Goal: Information Seeking & Learning: Learn about a topic

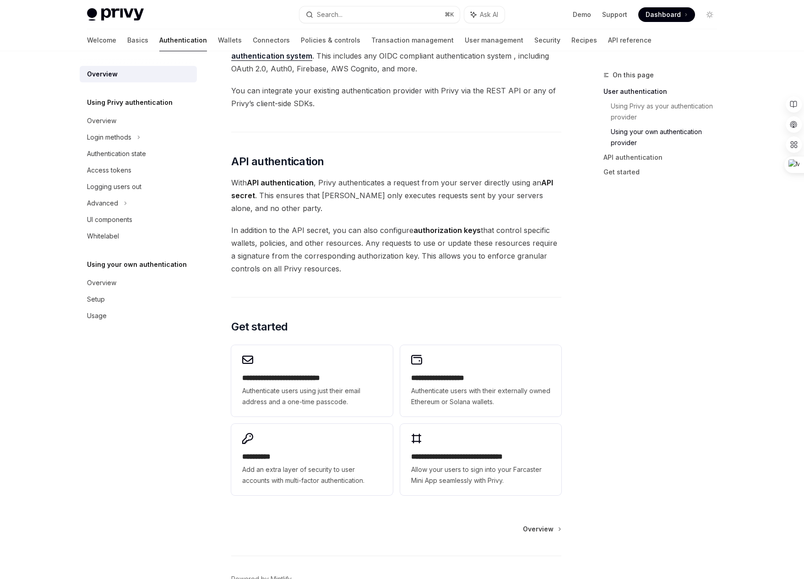
scroll to position [516, 0]
click at [114, 122] on div "Overview" at bounding box center [101, 120] width 29 height 11
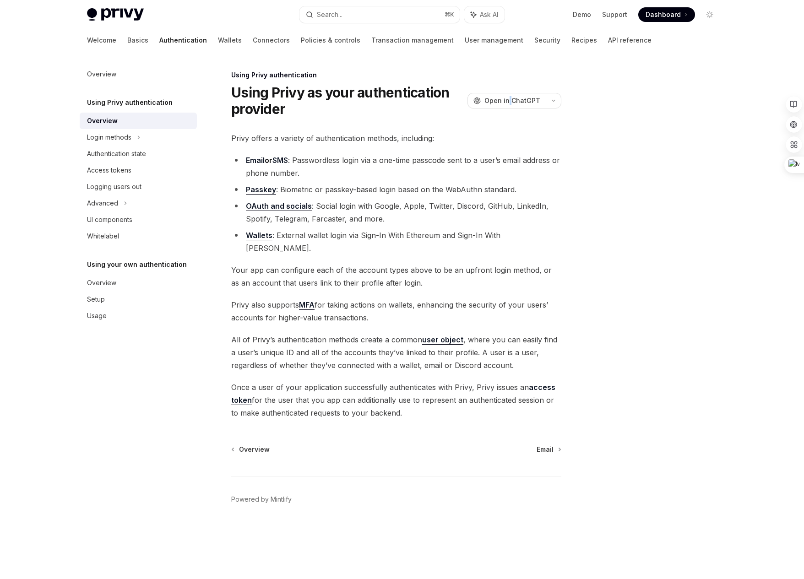
click at [276, 206] on link "OAuth and socials" at bounding box center [279, 206] width 66 height 10
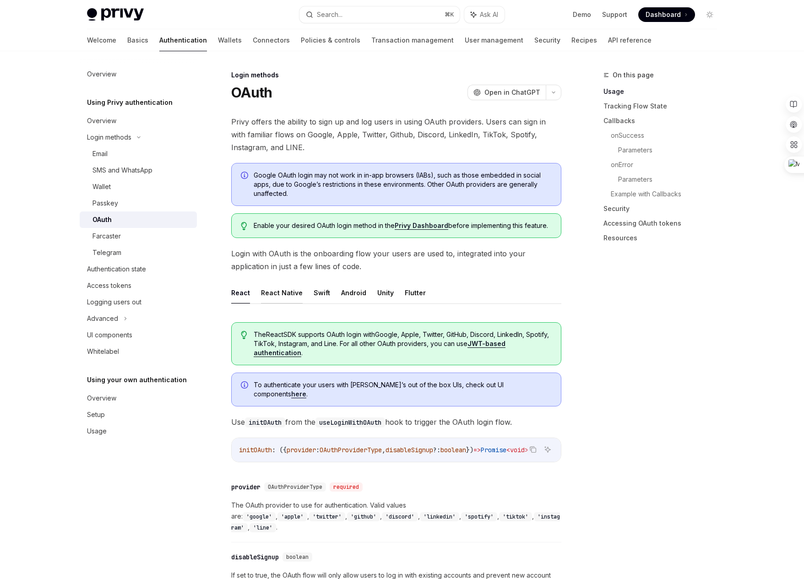
click at [284, 291] on button "React Native" at bounding box center [282, 293] width 42 height 22
type textarea "*"
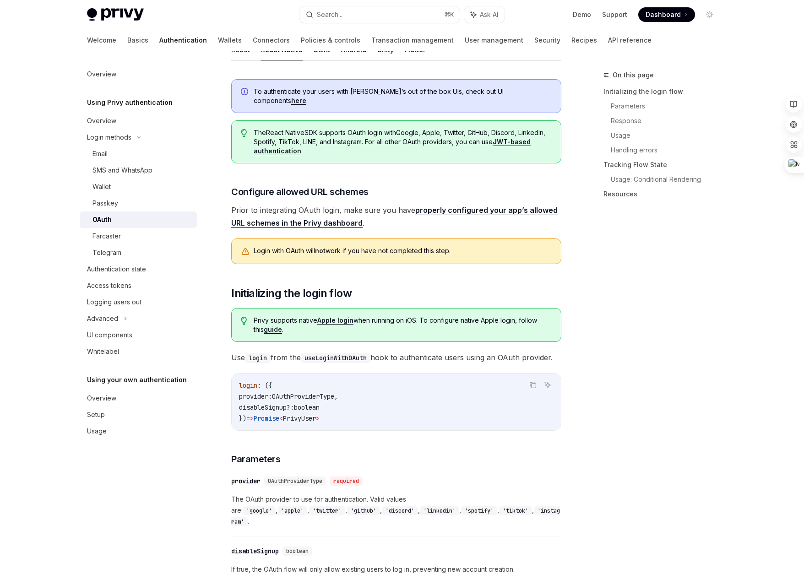
scroll to position [244, 0]
click at [478, 205] on link "properly configured your app’s allowed URL schemes in the Privy dashboard" at bounding box center [394, 216] width 326 height 22
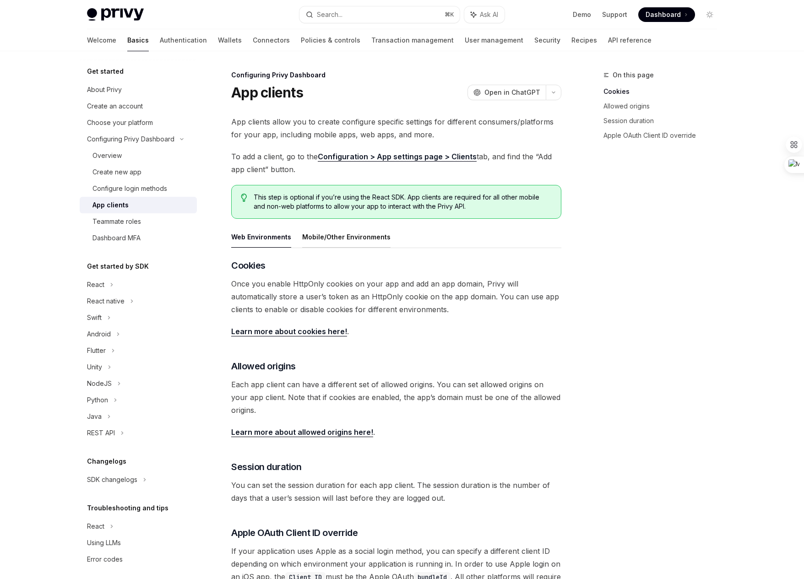
click at [339, 243] on button "Mobile/Other Environments" at bounding box center [346, 237] width 88 height 22
type textarea "*"
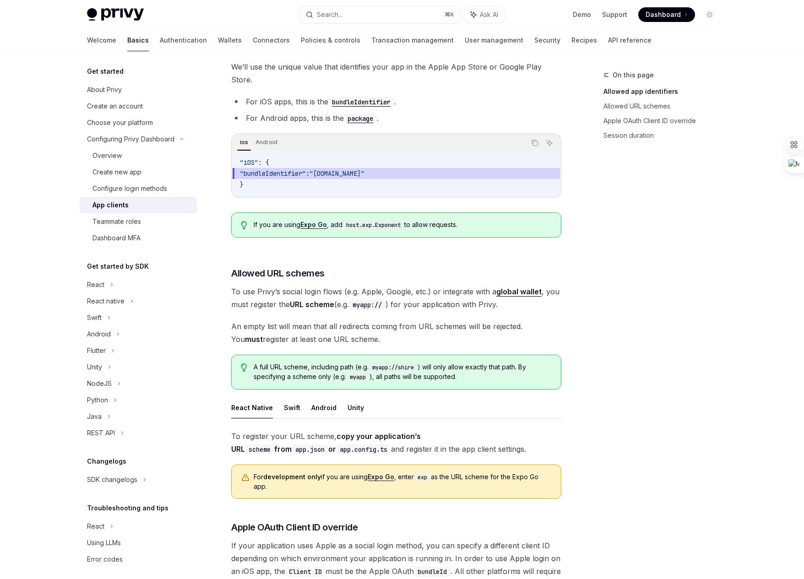
scroll to position [311, 0]
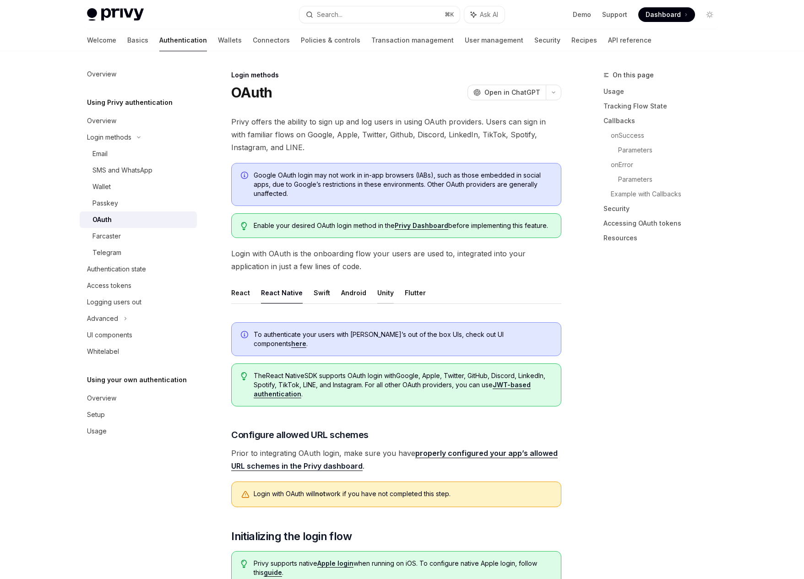
scroll to position [222, 0]
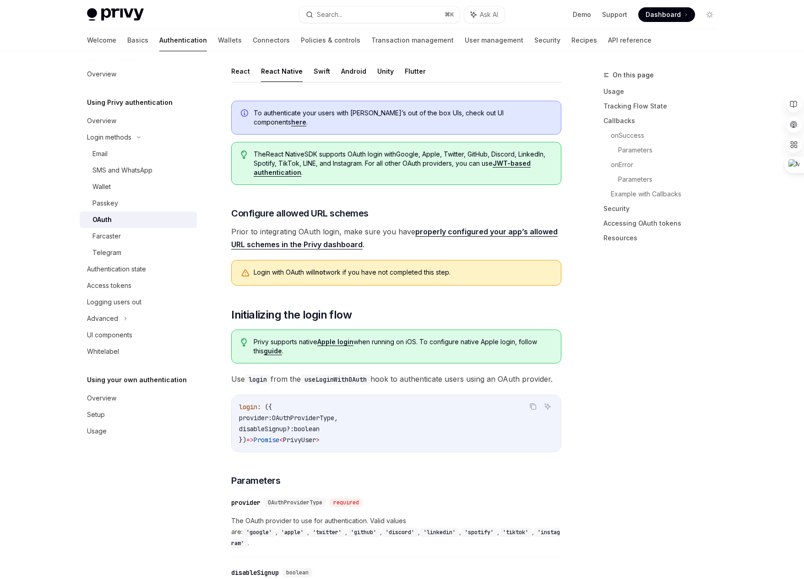
click at [660, 17] on span "Dashboard" at bounding box center [663, 14] width 35 height 9
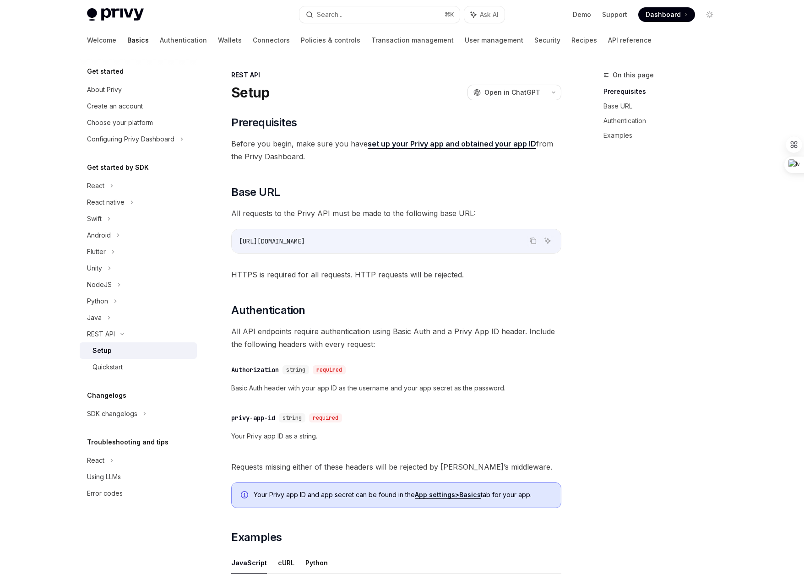
click at [303, 320] on div "​ Prerequisites Before you begin, make sure you have set up your Privy app and …" at bounding box center [396, 423] width 330 height 617
click at [160, 37] on link "Authentication" at bounding box center [183, 40] width 47 height 22
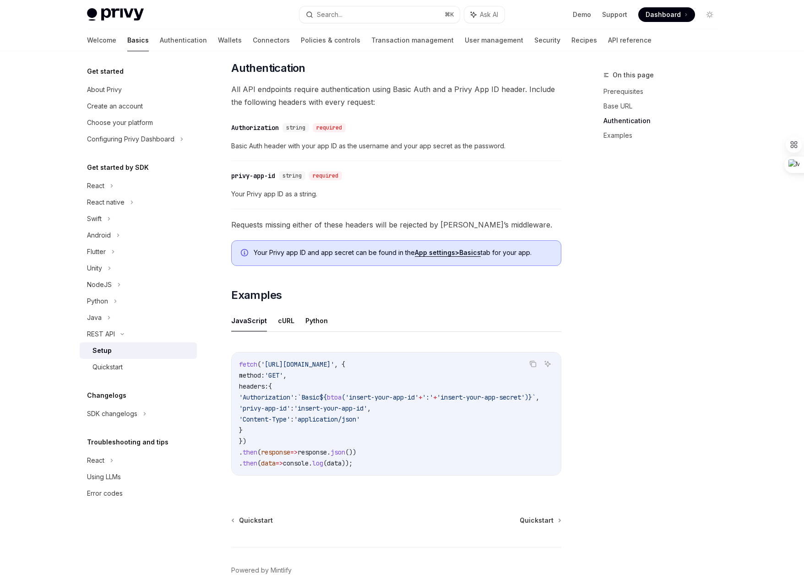
scroll to position [243, 0]
click at [279, 322] on button "cURL" at bounding box center [286, 320] width 16 height 22
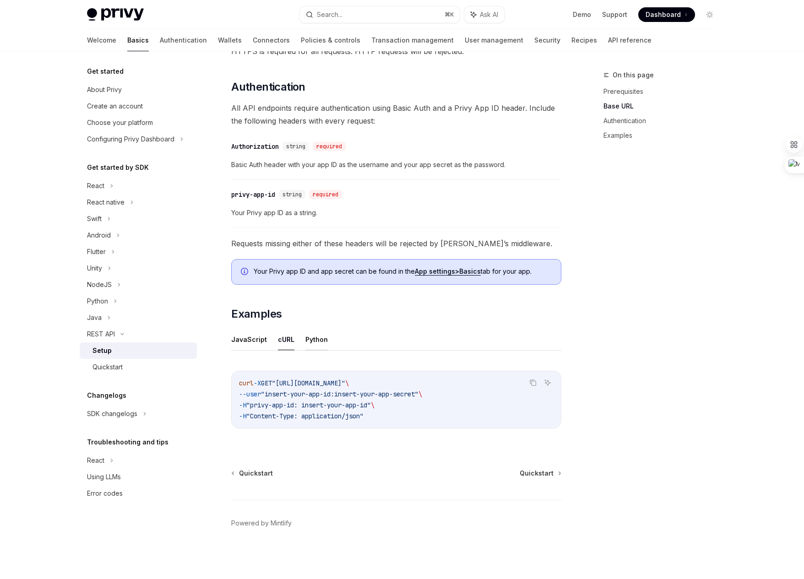
click at [316, 340] on button "Python" at bounding box center [316, 340] width 22 height 22
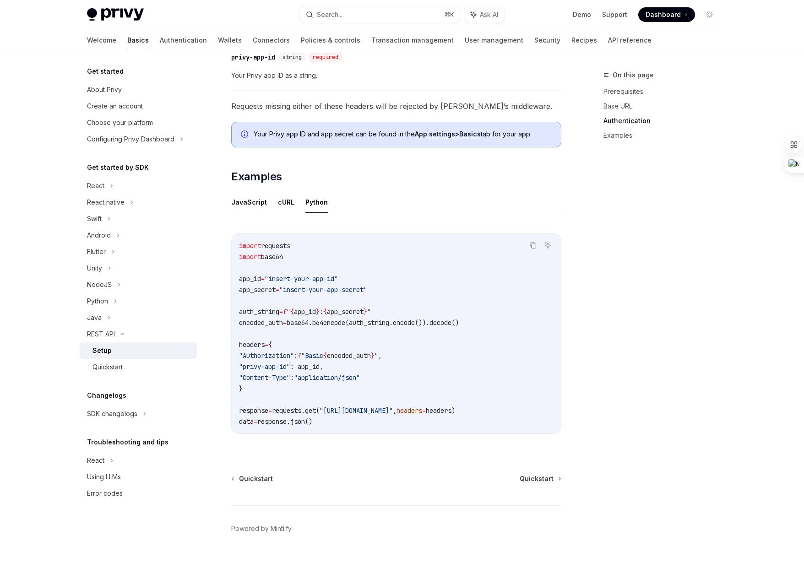
scroll to position [366, 0]
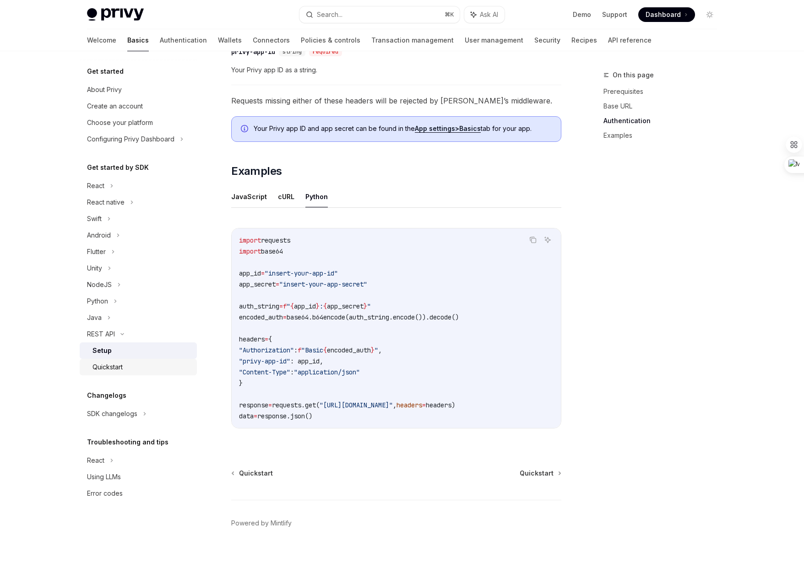
click at [126, 368] on div "Quickstart" at bounding box center [141, 367] width 99 height 11
type textarea "*"
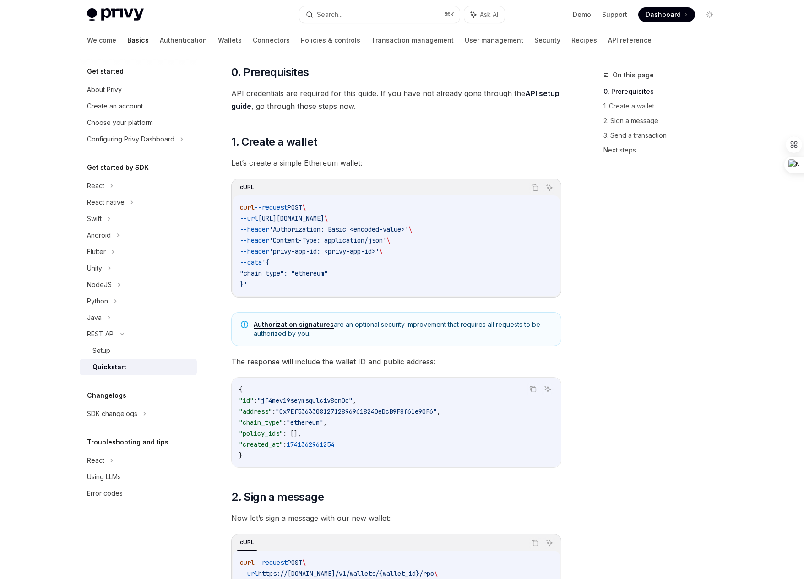
scroll to position [68, 0]
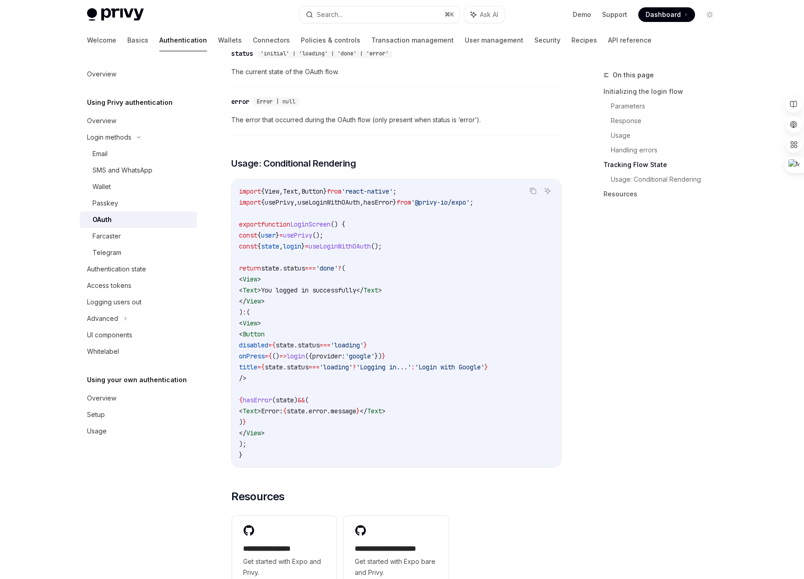
scroll to position [1604, 0]
click at [465, 44] on link "User management" at bounding box center [494, 40] width 59 height 22
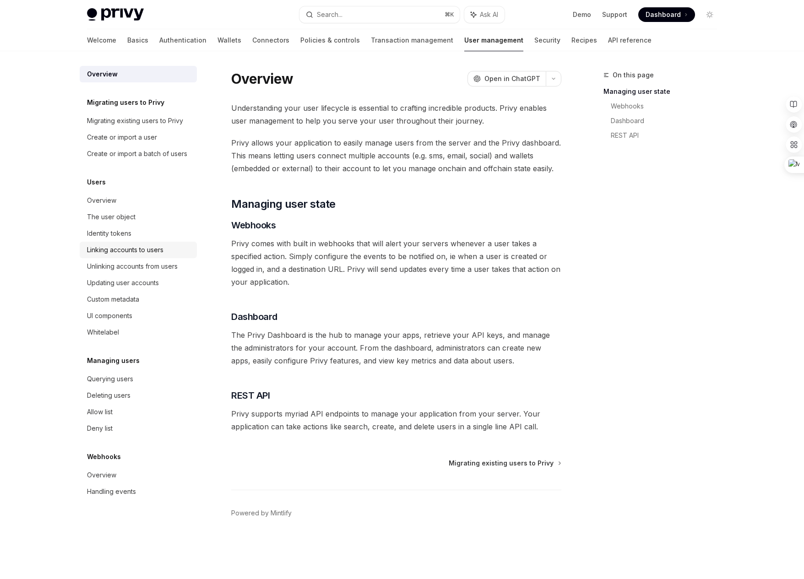
click at [138, 257] on link "Linking accounts to users" at bounding box center [138, 250] width 117 height 16
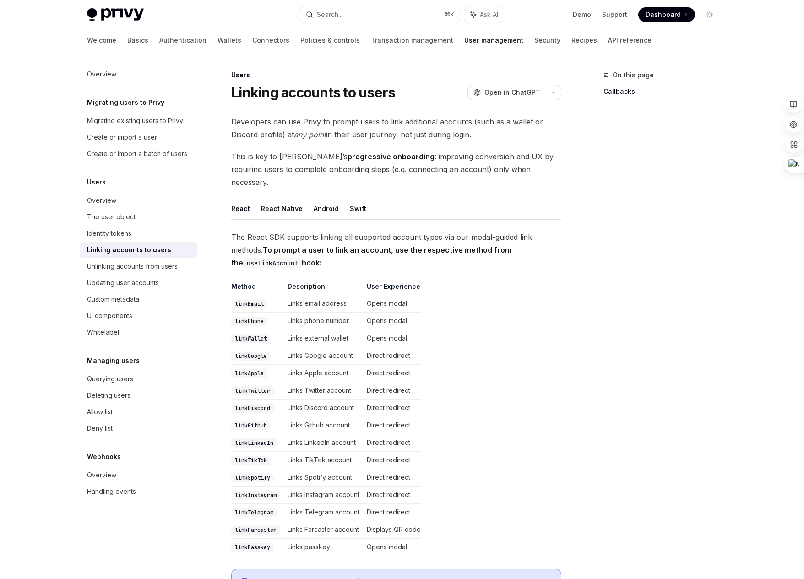
click at [284, 203] on button "React Native" at bounding box center [282, 209] width 42 height 22
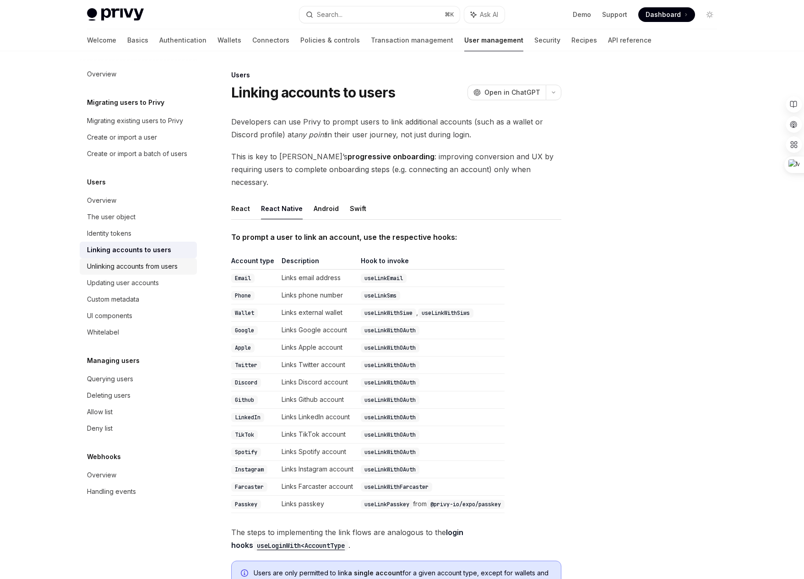
click at [137, 271] on div "Unlinking accounts from users" at bounding box center [132, 266] width 91 height 11
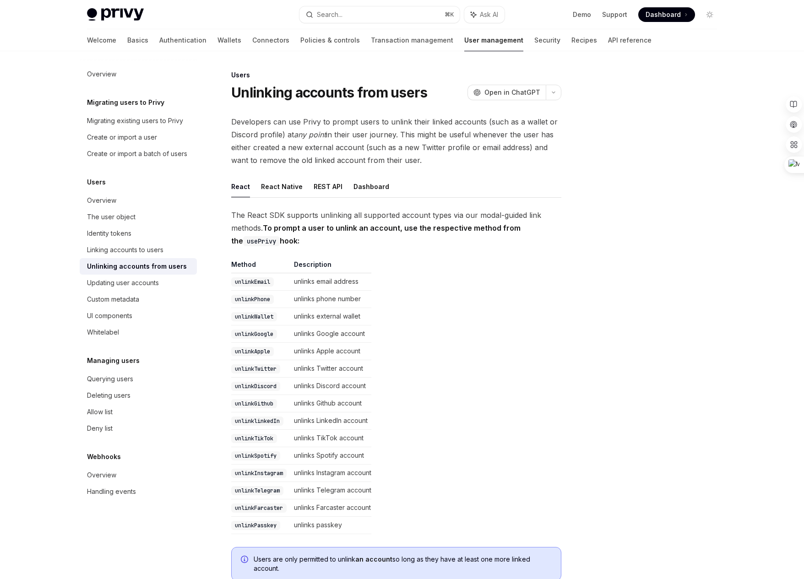
click at [136, 105] on h5 "Migrating users to Privy" at bounding box center [125, 102] width 77 height 11
click at [167, 106] on div "Migrating users to Privy" at bounding box center [138, 102] width 117 height 11
click at [141, 103] on h5 "Migrating users to Privy" at bounding box center [125, 102] width 77 height 11
click at [130, 121] on div "Migrating existing users to Privy" at bounding box center [135, 120] width 96 height 11
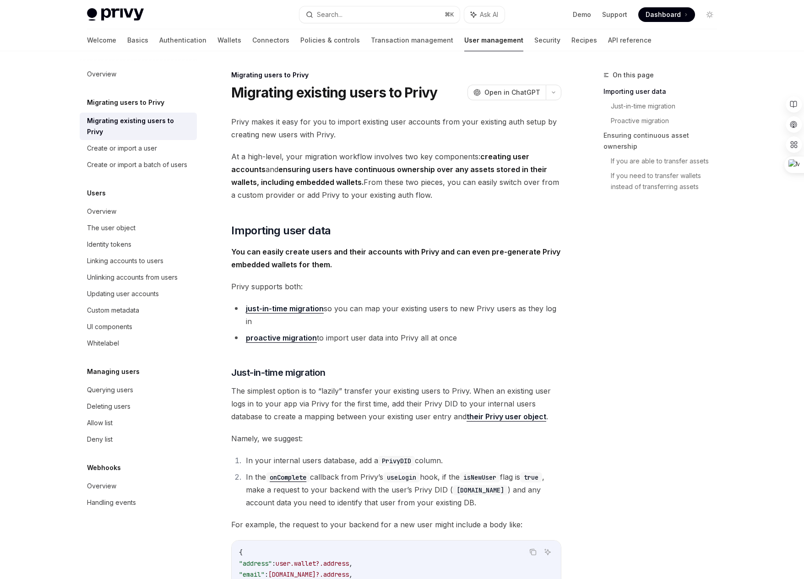
click at [123, 97] on h5 "Migrating users to Privy" at bounding box center [125, 102] width 77 height 11
click at [128, 106] on h5 "Migrating users to Privy" at bounding box center [125, 102] width 77 height 11
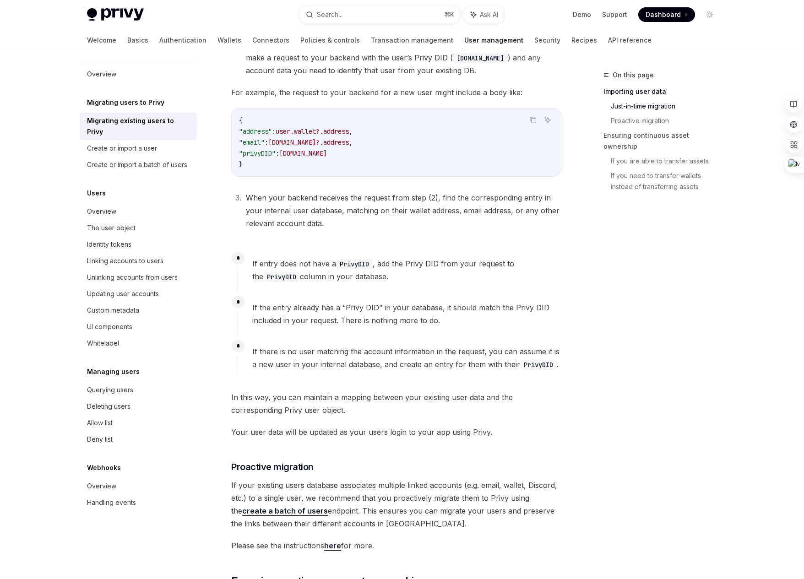
scroll to position [406, 0]
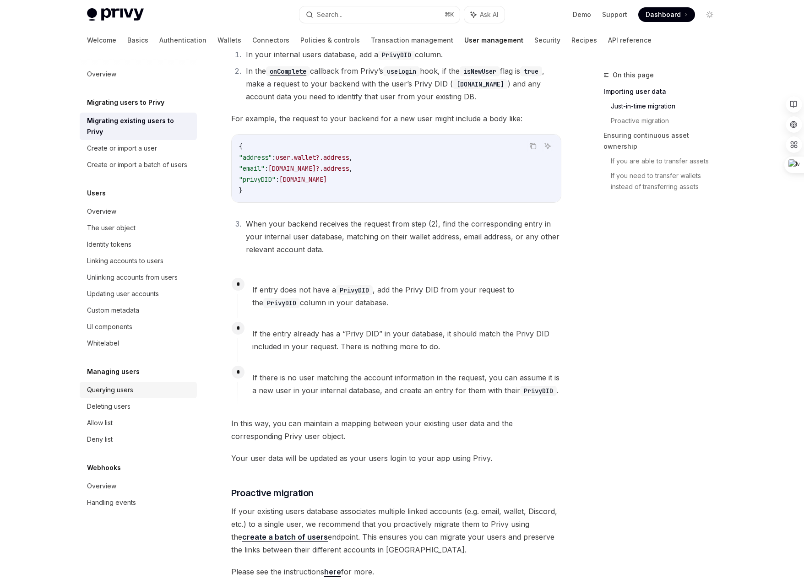
click at [133, 385] on div "Querying users" at bounding box center [139, 390] width 104 height 11
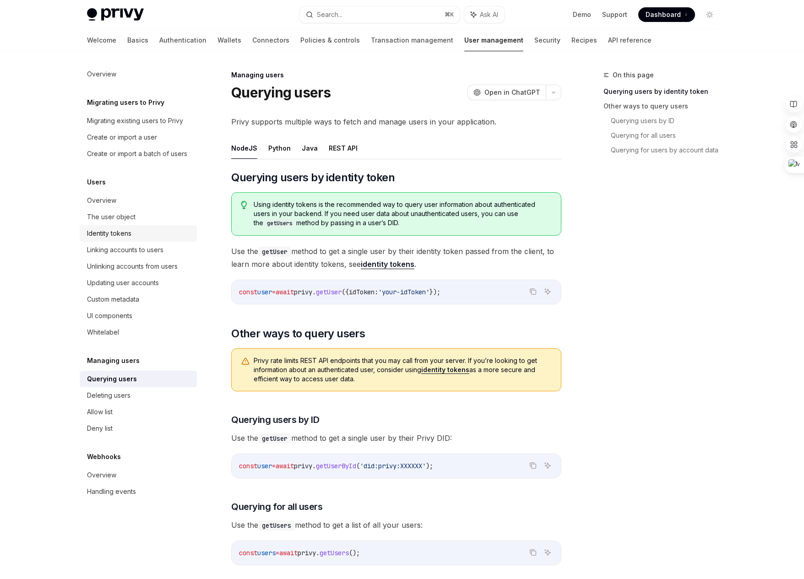
click at [123, 233] on div "Identity tokens" at bounding box center [109, 233] width 44 height 11
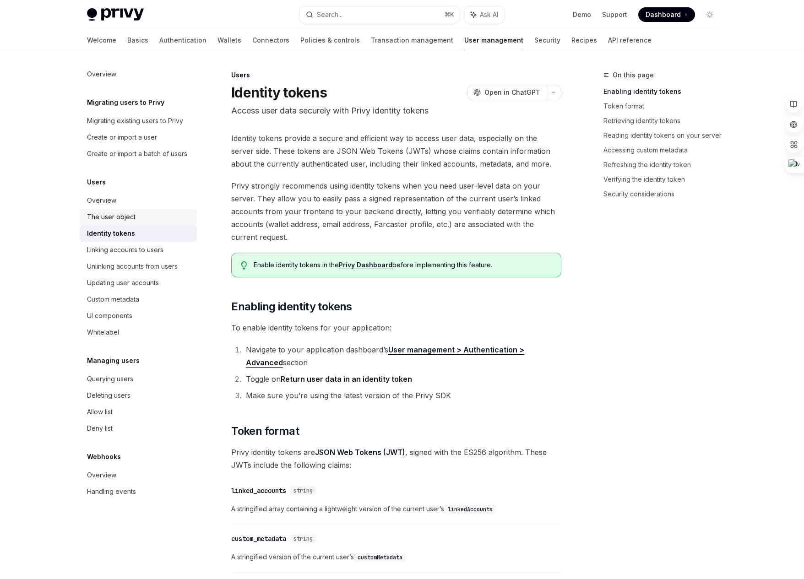
click at [122, 215] on div "The user object" at bounding box center [111, 217] width 49 height 11
type textarea "*"
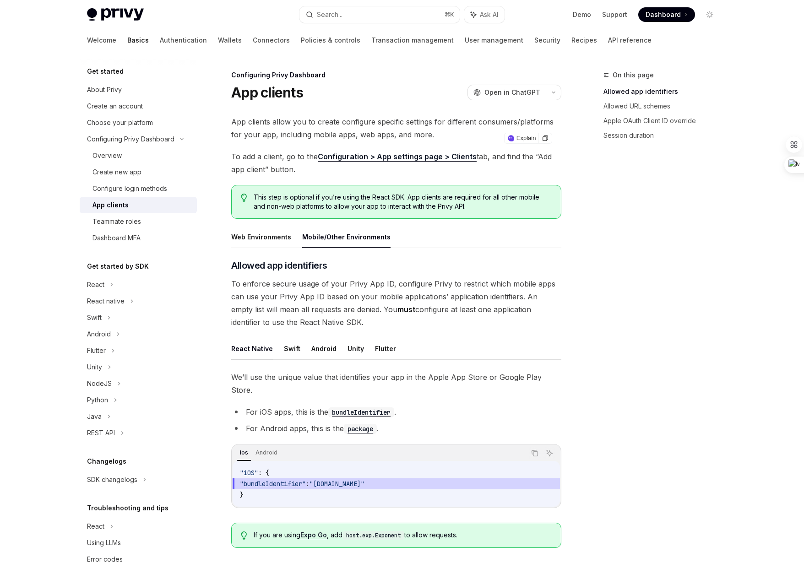
scroll to position [311, 0]
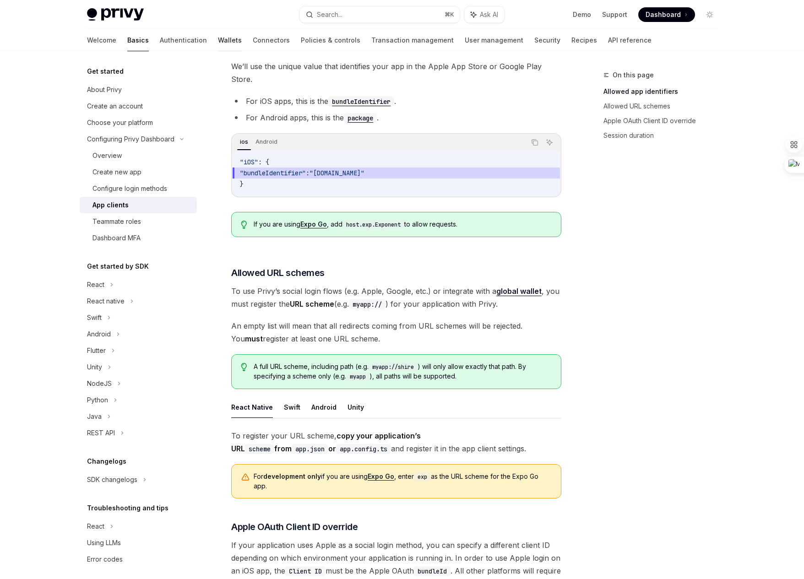
click at [218, 40] on link "Wallets" at bounding box center [230, 40] width 24 height 22
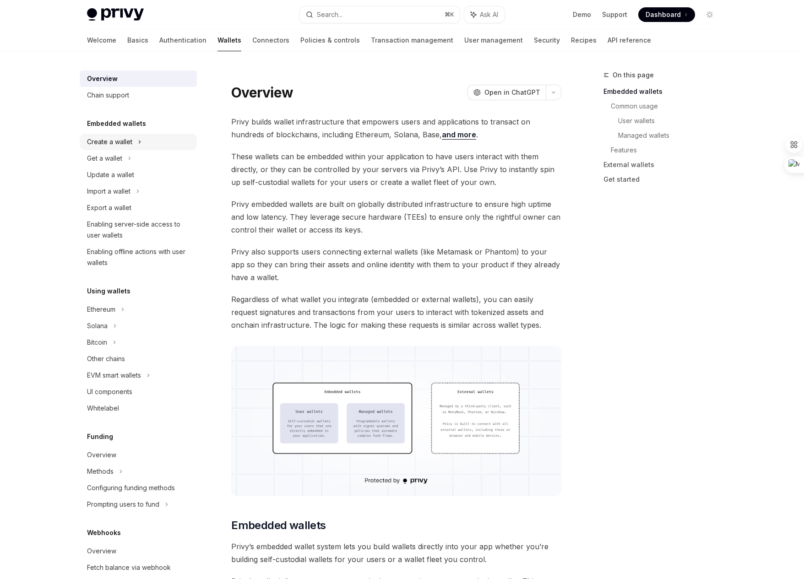
click at [125, 143] on div "Create a wallet" at bounding box center [109, 141] width 45 height 11
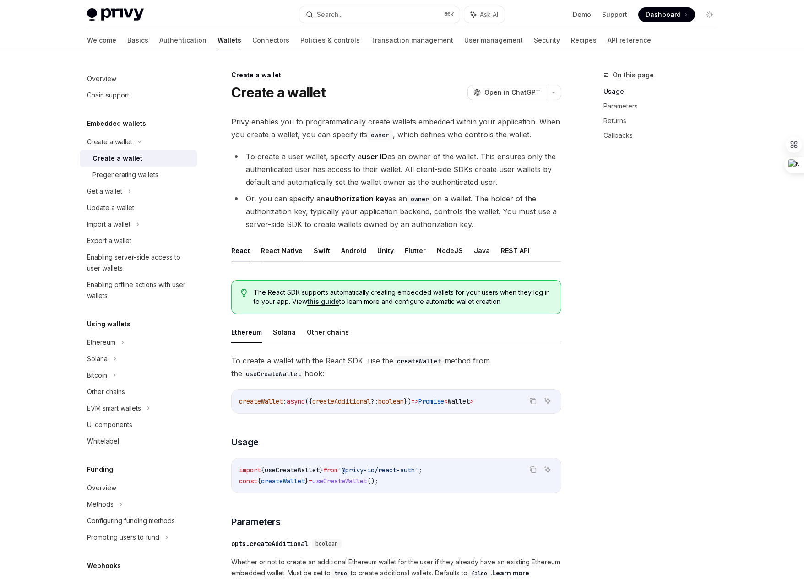
click at [278, 251] on button "React Native" at bounding box center [282, 251] width 42 height 22
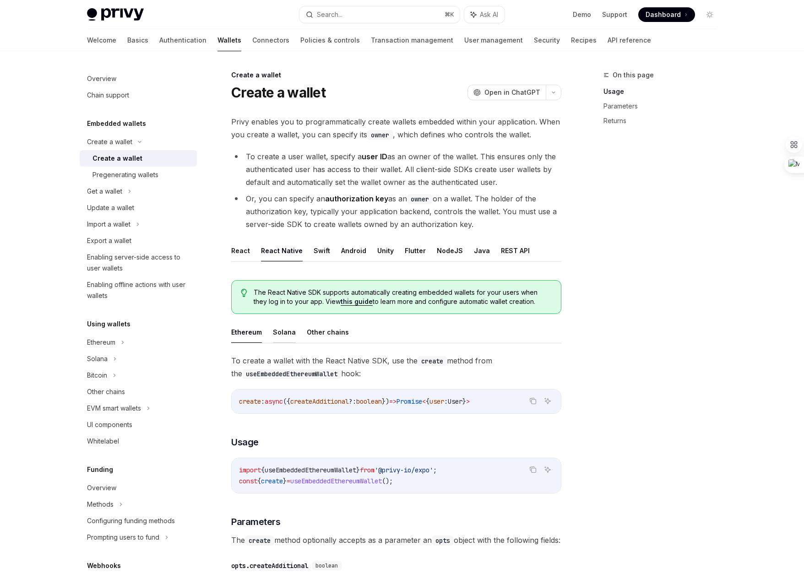
click at [285, 334] on button "Solana" at bounding box center [284, 332] width 23 height 22
click at [247, 336] on button "Ethereum" at bounding box center [246, 332] width 31 height 22
click at [489, 249] on ul "React React Native Swift Android Unity Flutter NodeJS Java REST API" at bounding box center [396, 251] width 330 height 22
click at [501, 253] on button "REST API" at bounding box center [515, 251] width 29 height 22
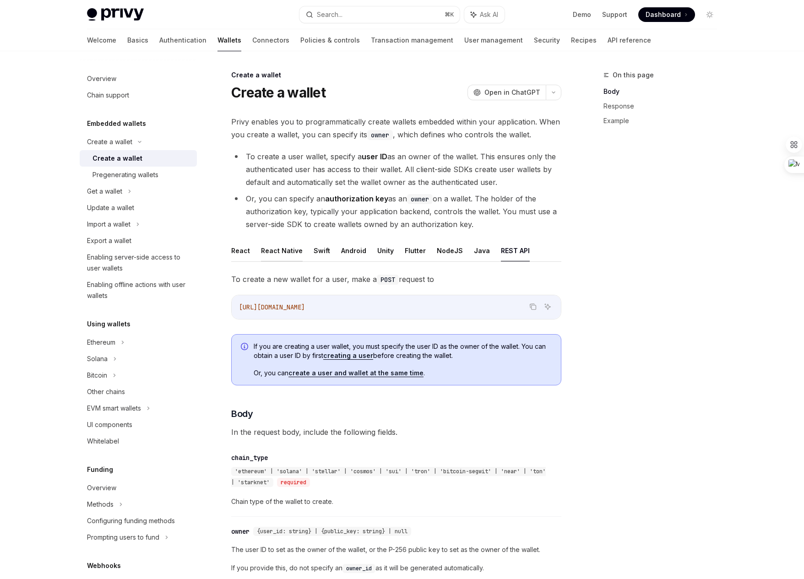
click at [278, 246] on button "React Native" at bounding box center [282, 251] width 42 height 22
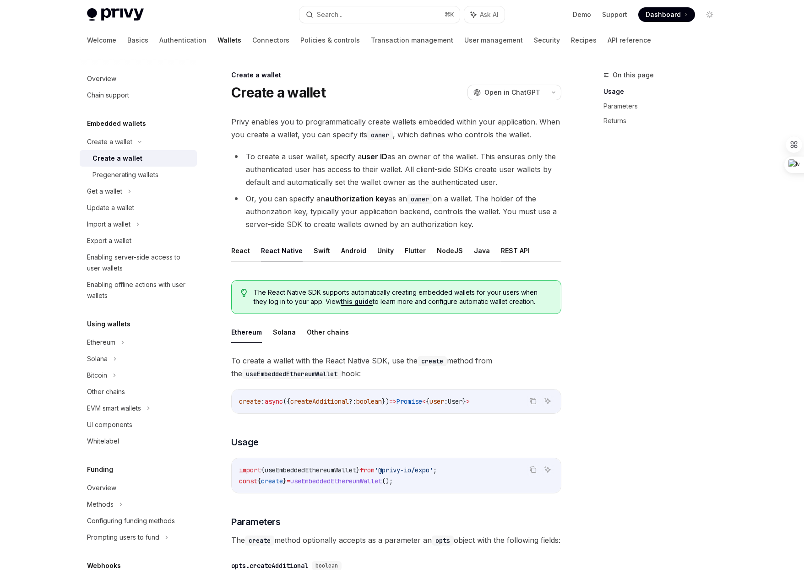
click at [506, 250] on button "REST API" at bounding box center [515, 251] width 29 height 22
type textarea "*"
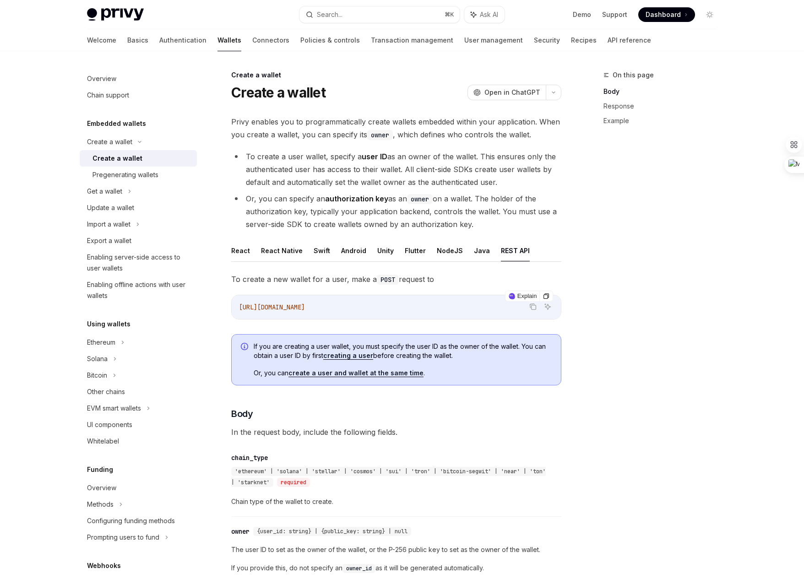
click at [434, 304] on code "https://api.privy.io/v1/wallets" at bounding box center [396, 307] width 315 height 11
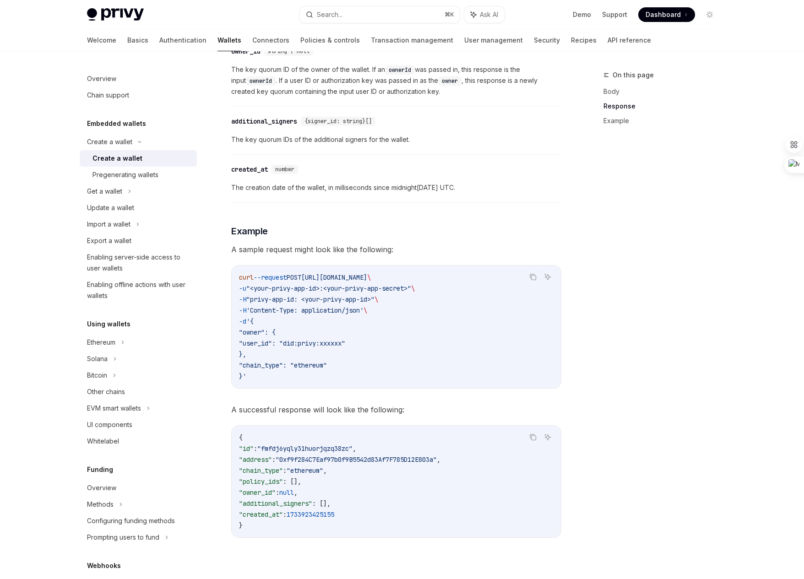
scroll to position [1124, 0]
